Goal: Information Seeking & Learning: Learn about a topic

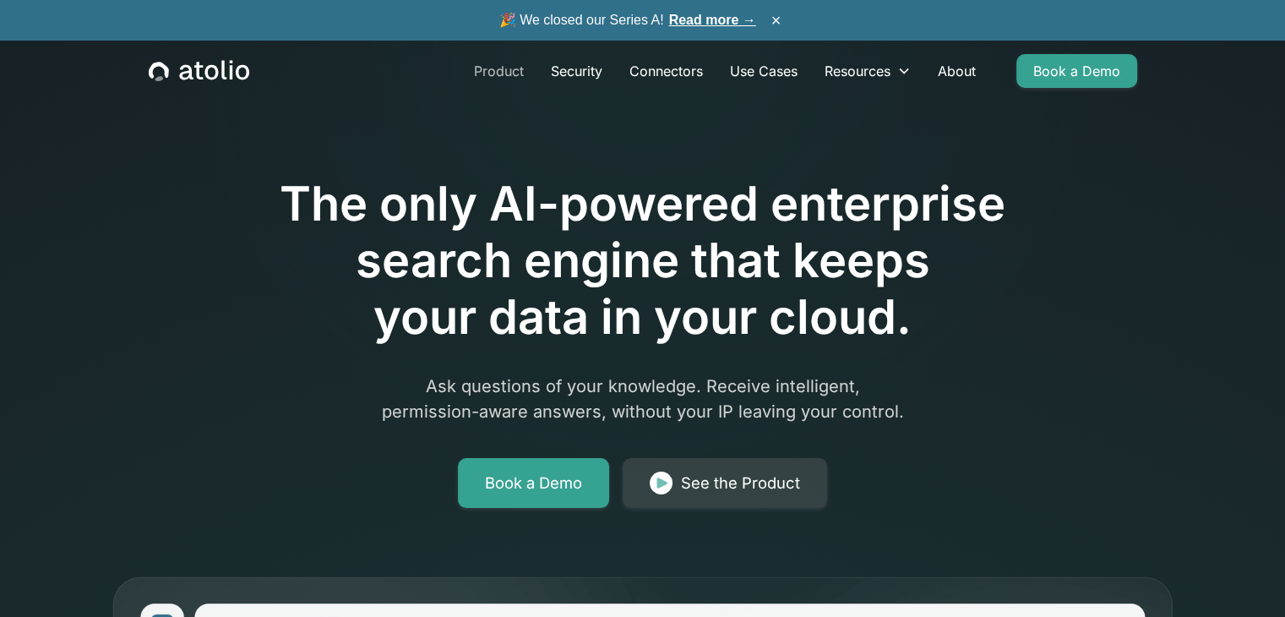
click at [505, 79] on link "Product" at bounding box center [498, 71] width 77 height 34
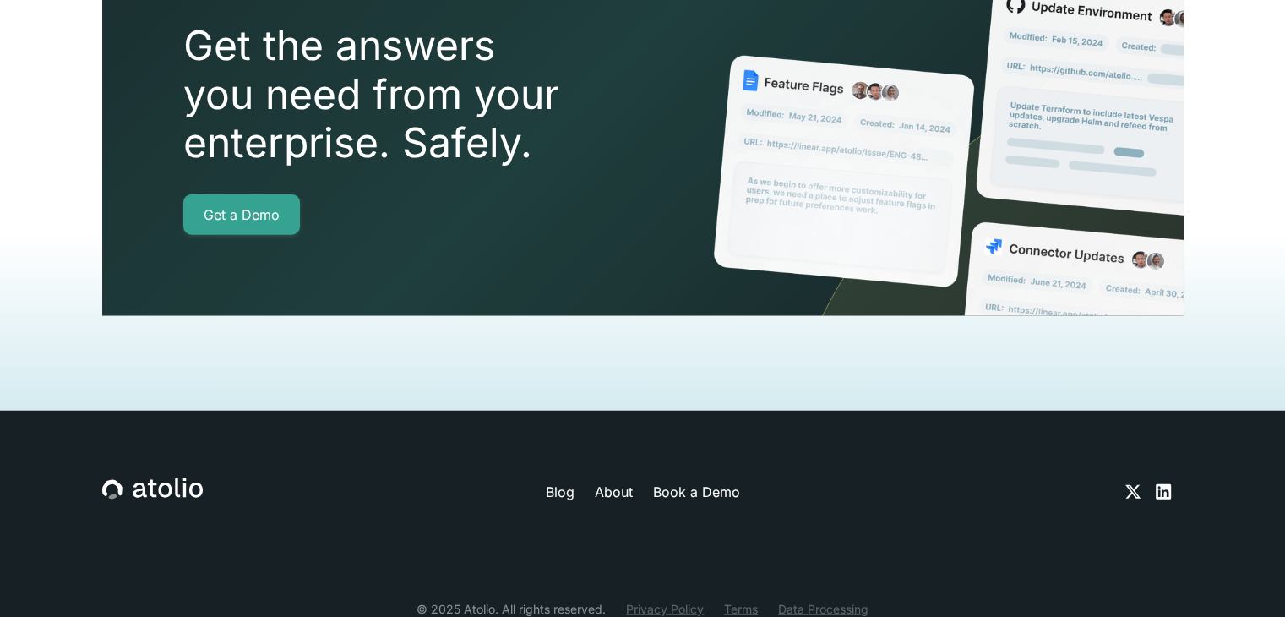
scroll to position [3949, 0]
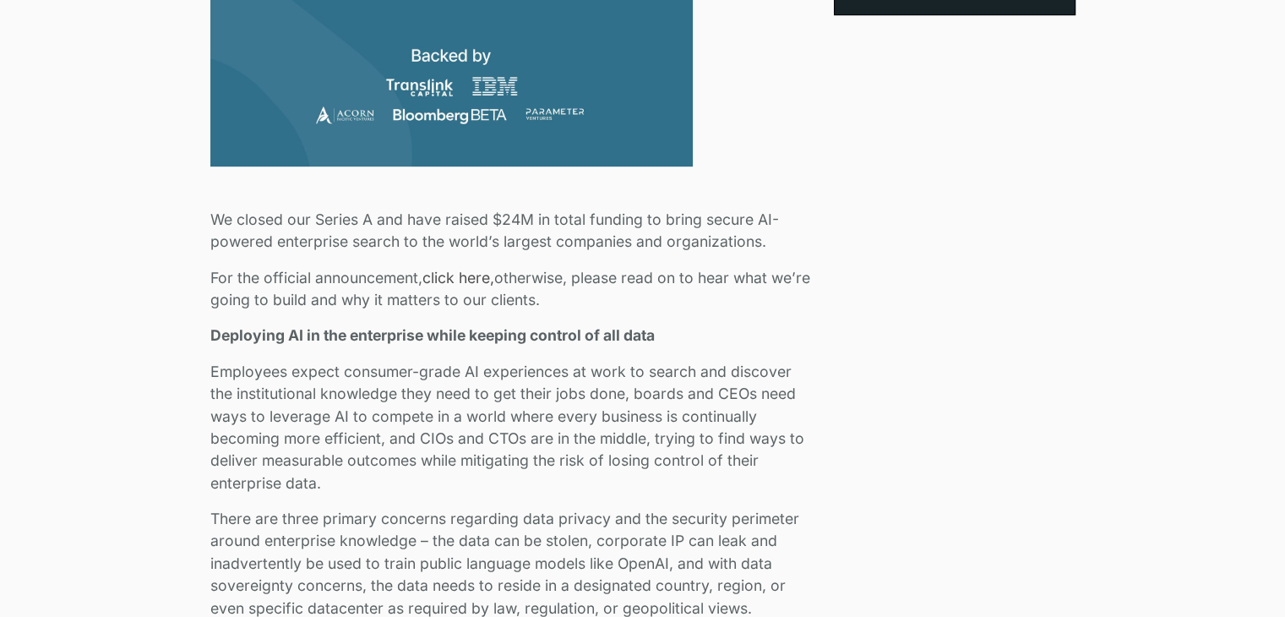
scroll to position [1014, 0]
